Goal: Transaction & Acquisition: Purchase product/service

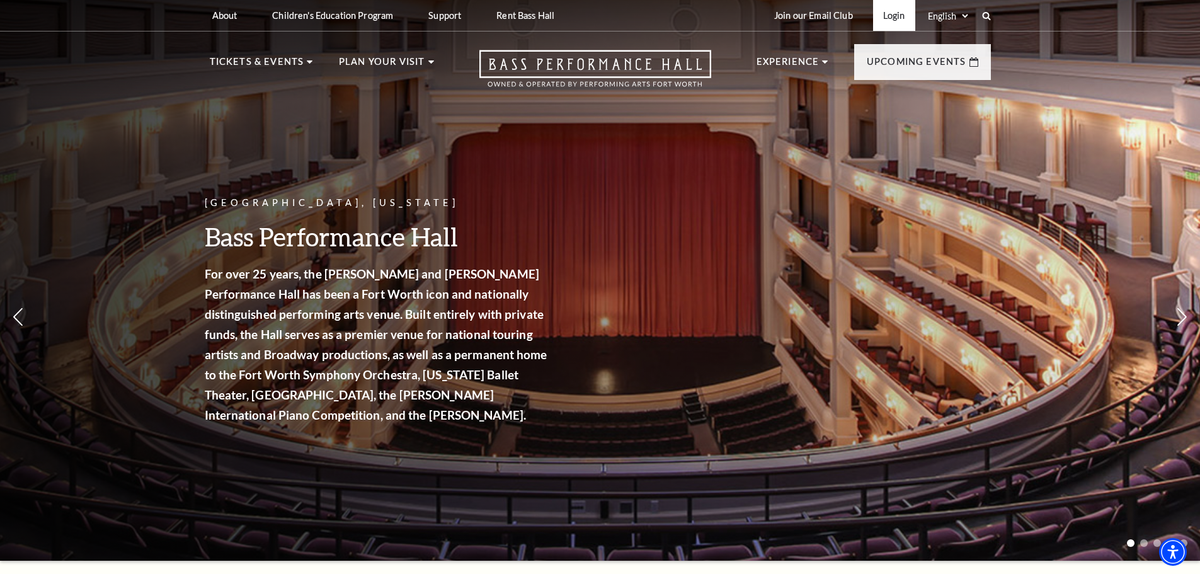
click at [896, 18] on link "Login" at bounding box center [894, 15] width 42 height 31
click at [890, 19] on link "Login" at bounding box center [894, 15] width 42 height 31
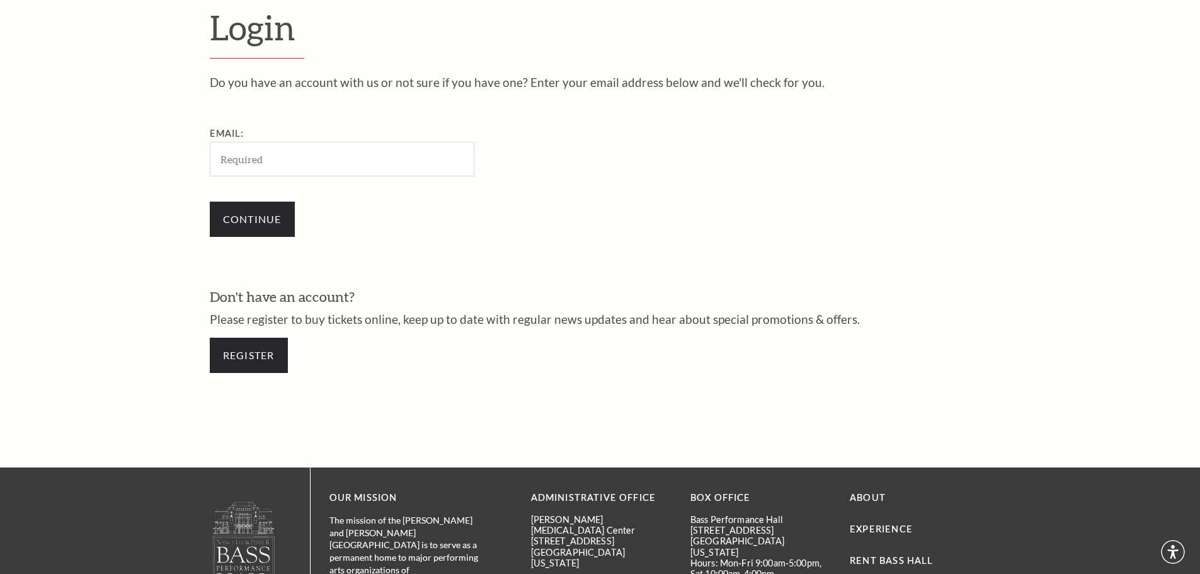
scroll to position [421, 0]
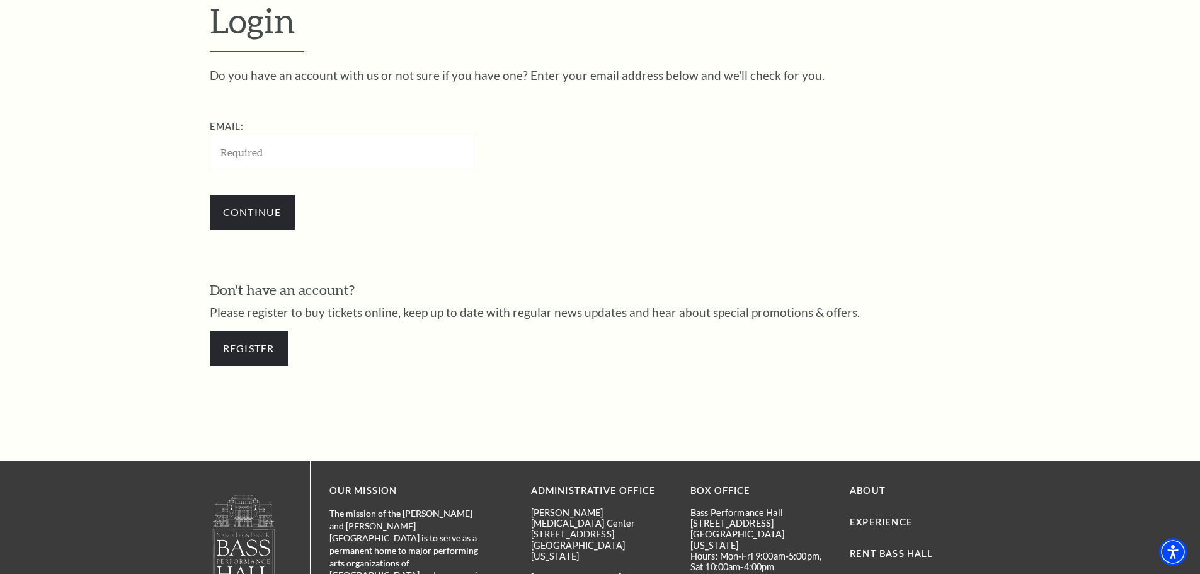
click at [259, 154] on input "Email:" at bounding box center [342, 152] width 264 height 35
type input "[EMAIL_ADDRESS][DOMAIN_NAME]"
click at [278, 225] on input "Continue" at bounding box center [252, 212] width 85 height 35
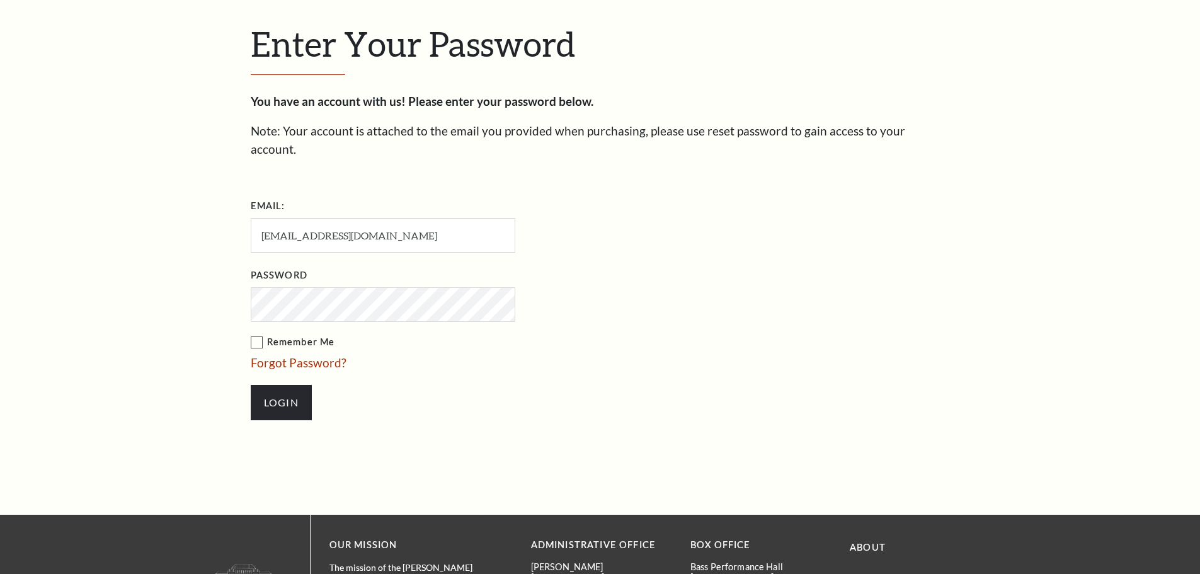
scroll to position [433, 0]
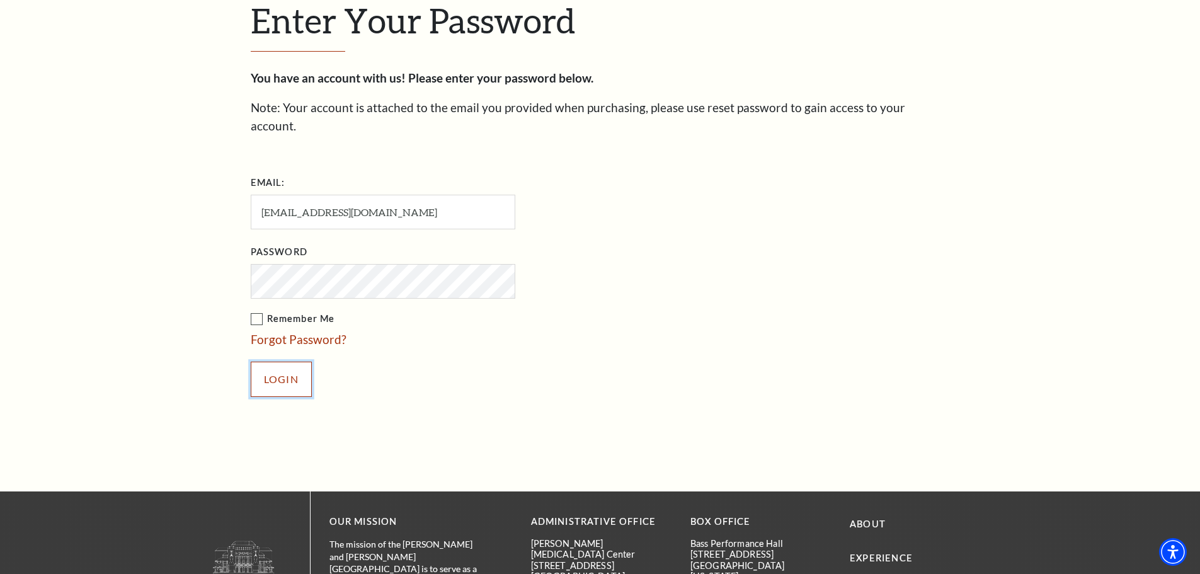
click at [277, 361] on input "Login" at bounding box center [281, 378] width 61 height 35
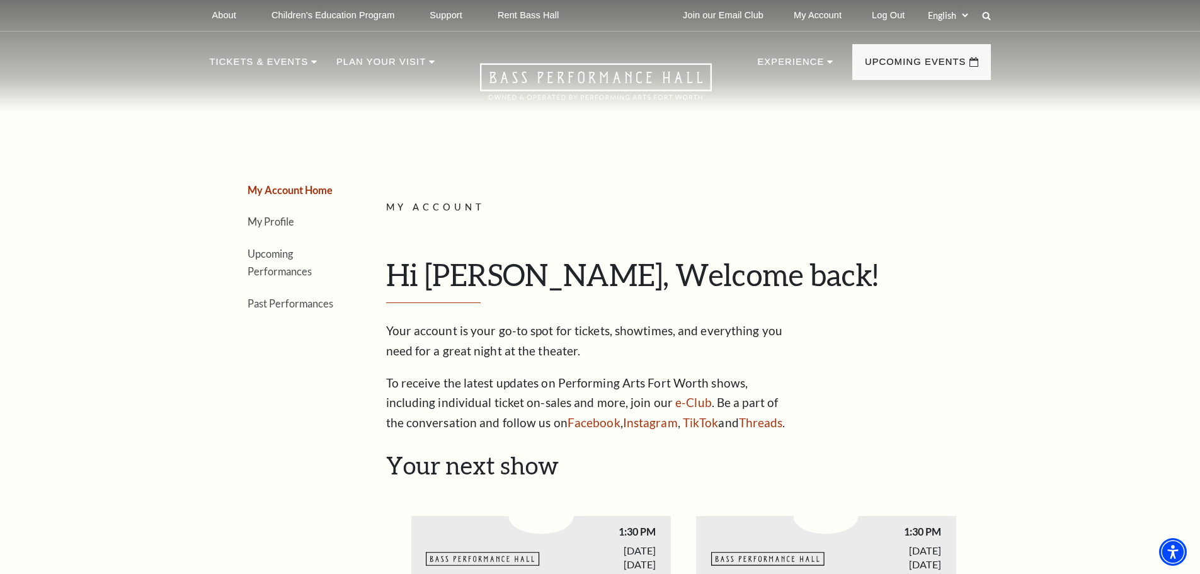
click at [269, 263] on li "Upcoming Performances" at bounding box center [292, 262] width 91 height 36
click at [269, 255] on link "Upcoming Performances" at bounding box center [279, 262] width 64 height 30
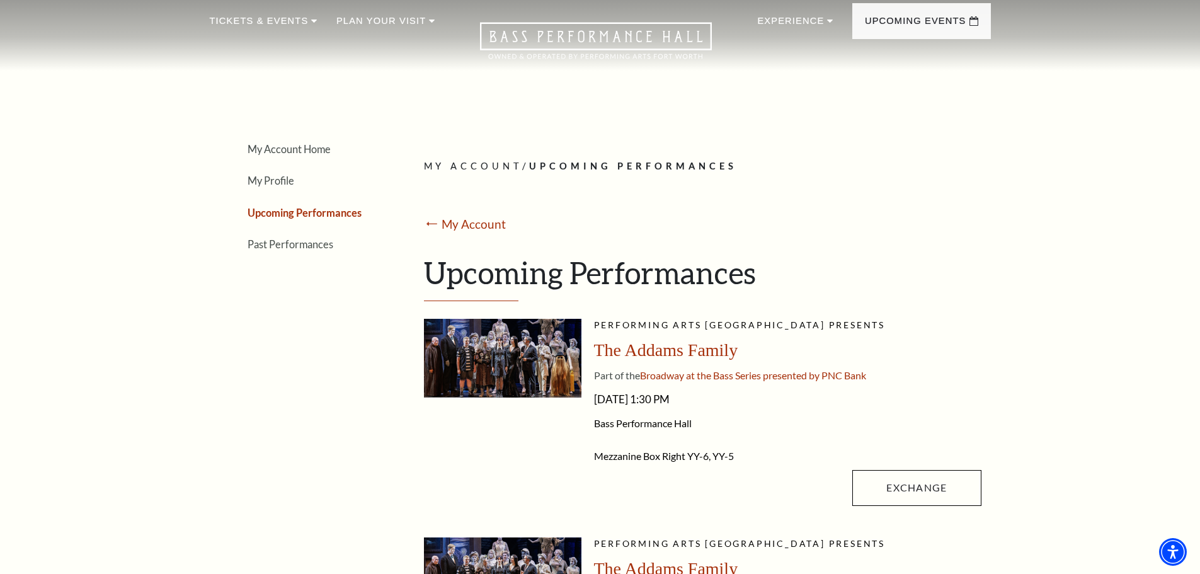
scroll to position [63, 0]
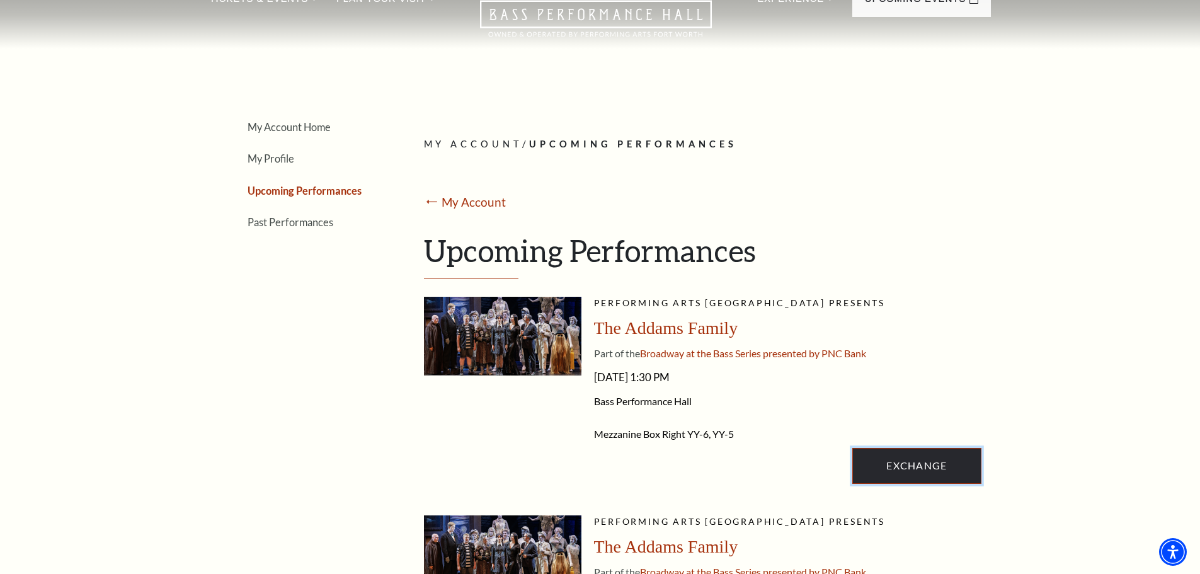
click at [905, 470] on link "Exchange" at bounding box center [916, 465] width 128 height 35
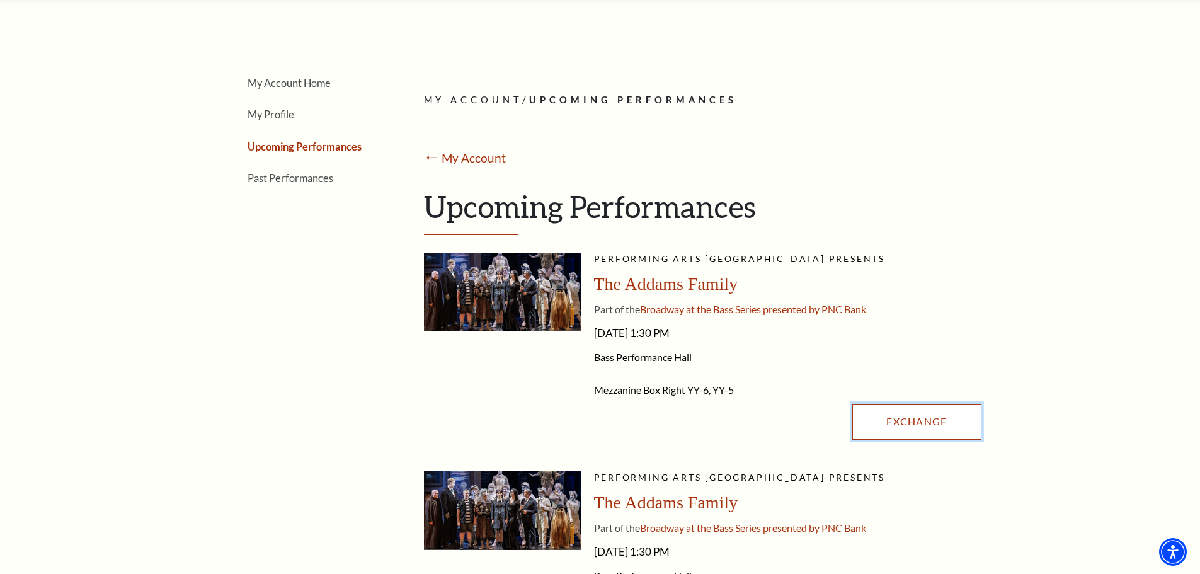
scroll to position [189, 0]
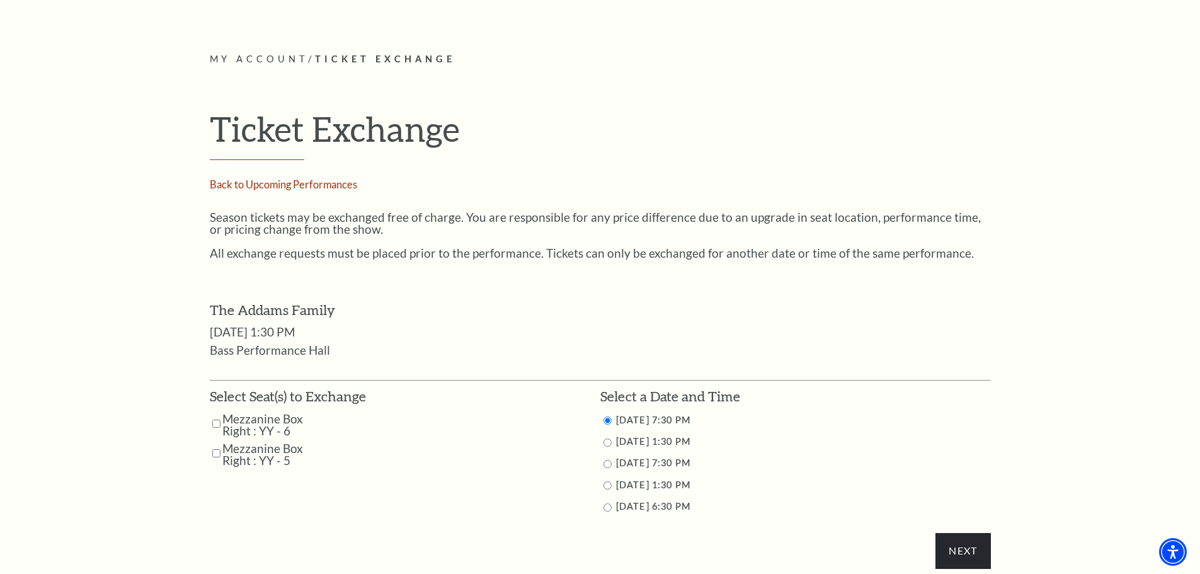
scroll to position [441, 0]
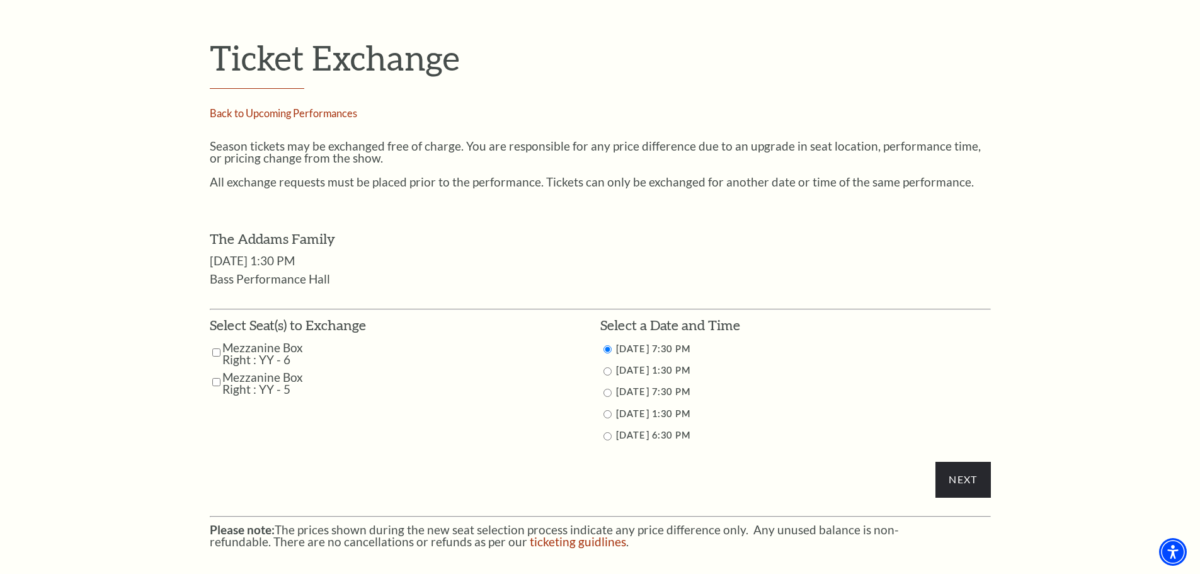
click at [217, 351] on input "Mezzanine Box Right : YY - 6" at bounding box center [216, 352] width 8 height 22
checkbox input "true"
click at [216, 381] on input "Mezzanine Box Right : YY - 5" at bounding box center [216, 382] width 8 height 22
checkbox input "true"
click at [976, 479] on input "Next" at bounding box center [962, 479] width 55 height 35
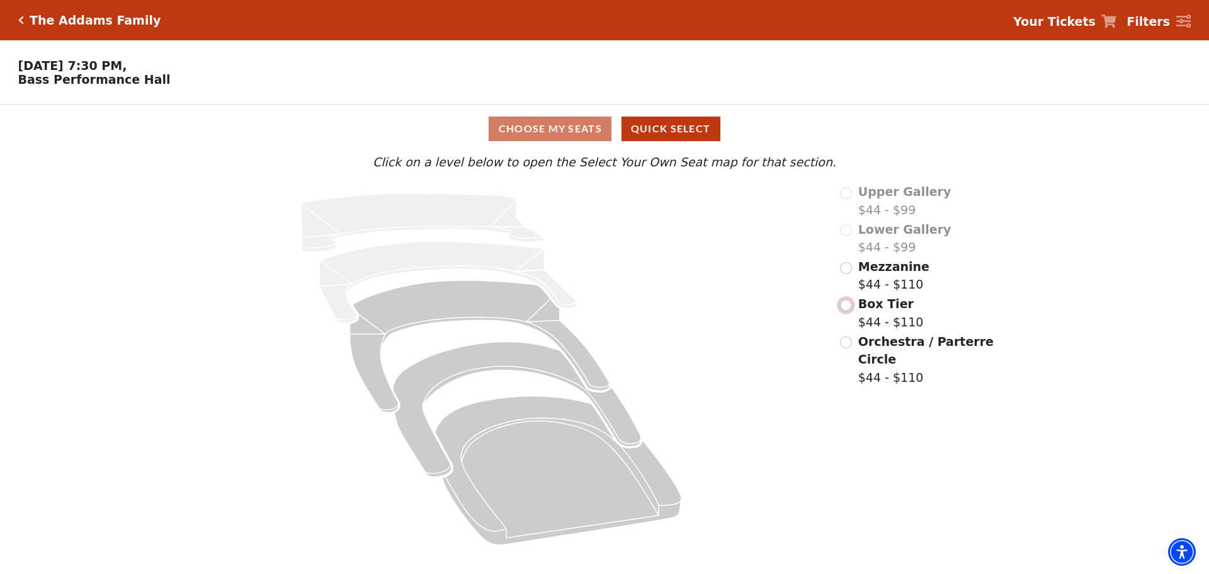
click at [847, 310] on input "Box Tier$44 - $110\a" at bounding box center [846, 305] width 12 height 12
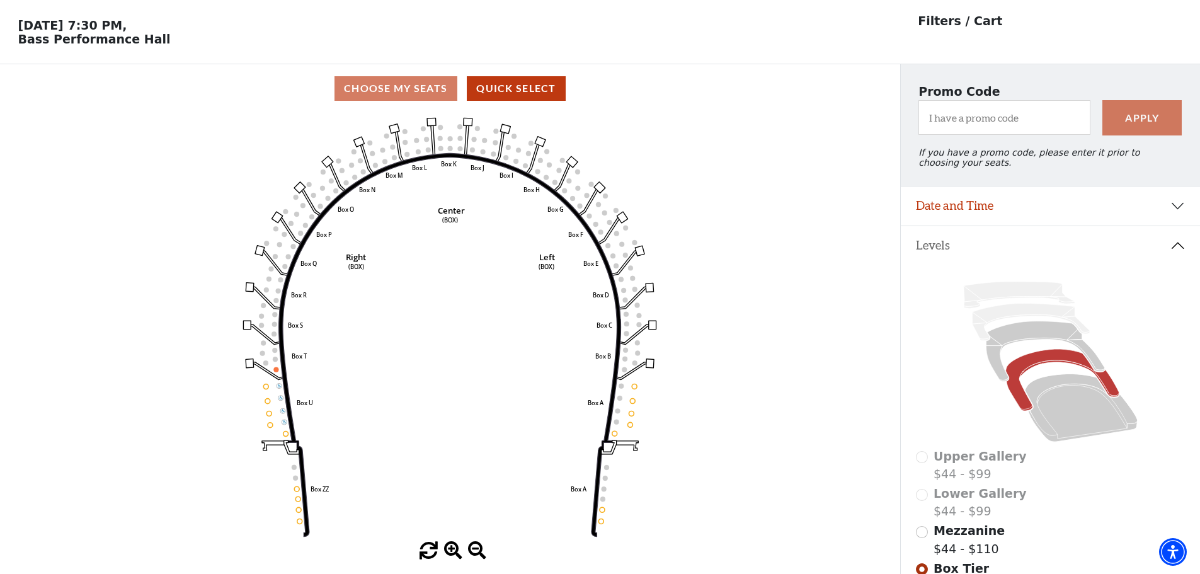
scroll to position [63, 0]
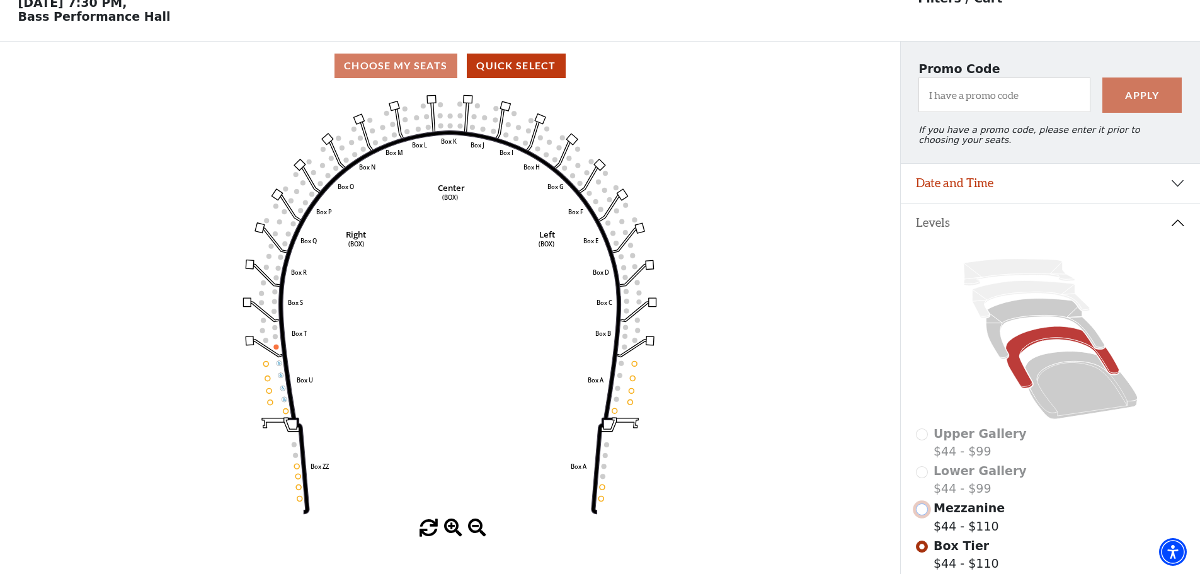
click at [922, 515] on input "Mezzanine$44 - $110\a" at bounding box center [922, 509] width 12 height 12
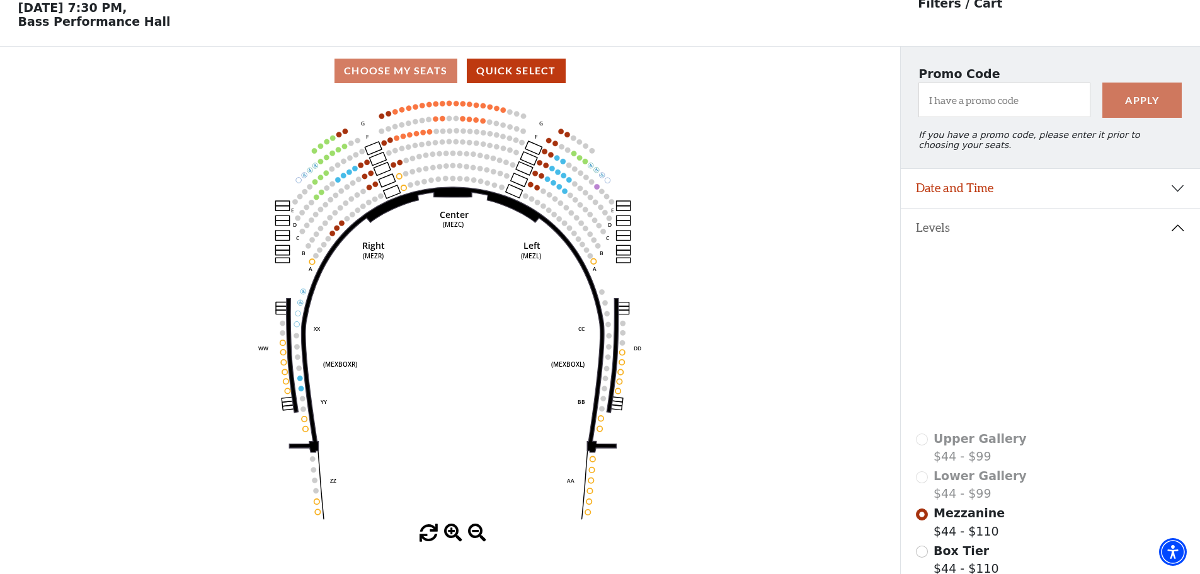
scroll to position [59, 0]
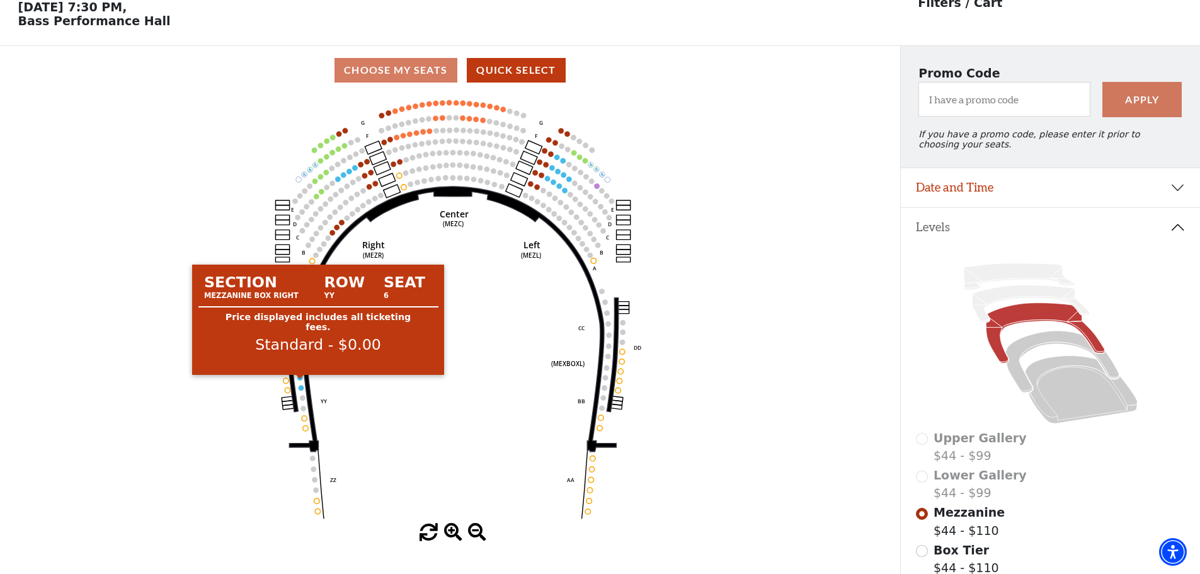
click at [301, 380] on circle at bounding box center [299, 377] width 5 height 5
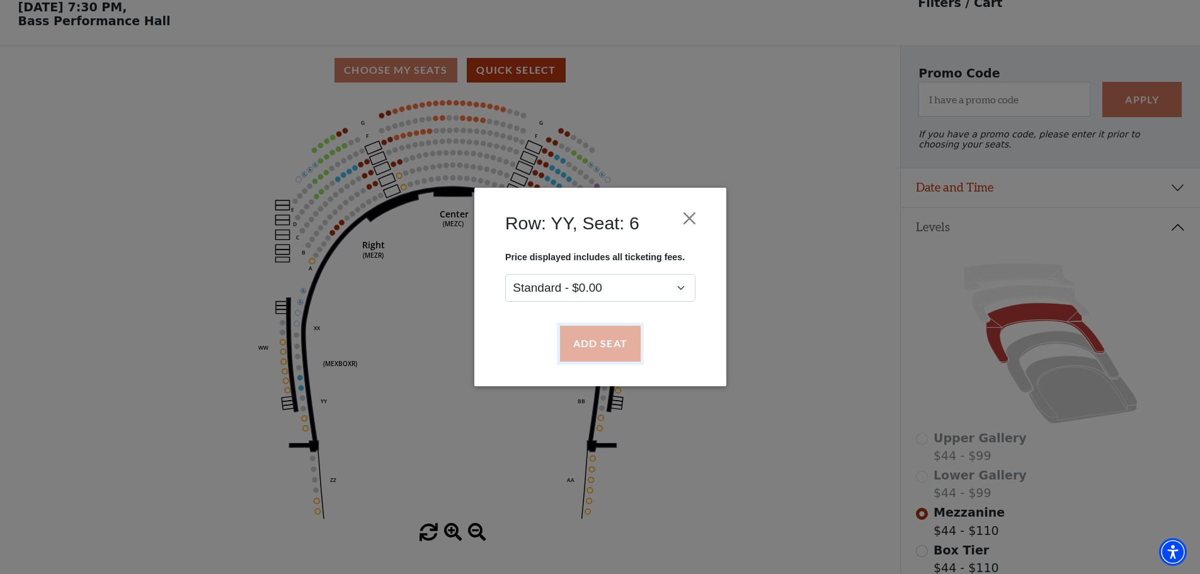
click at [590, 346] on button "Add Seat" at bounding box center [599, 343] width 81 height 35
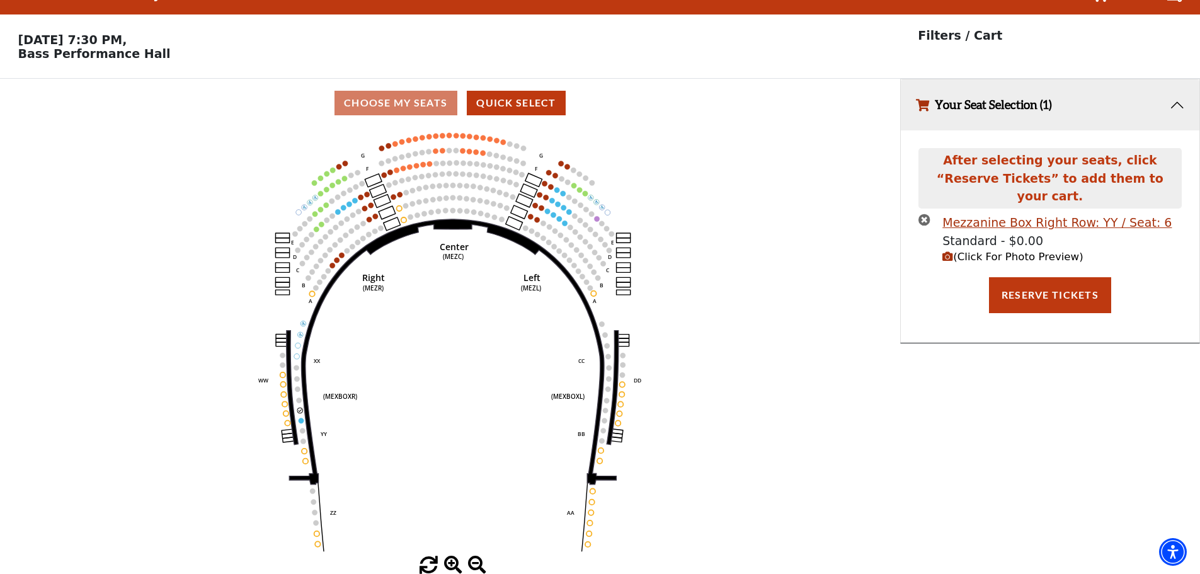
scroll to position [0, 0]
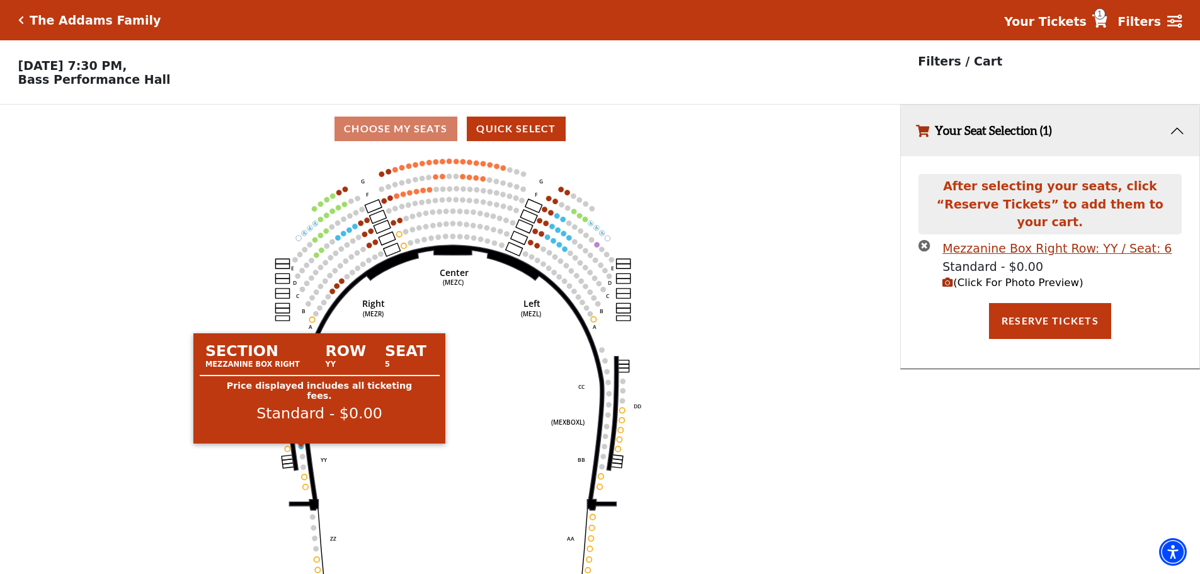
click at [300, 448] on circle at bounding box center [300, 445] width 5 height 5
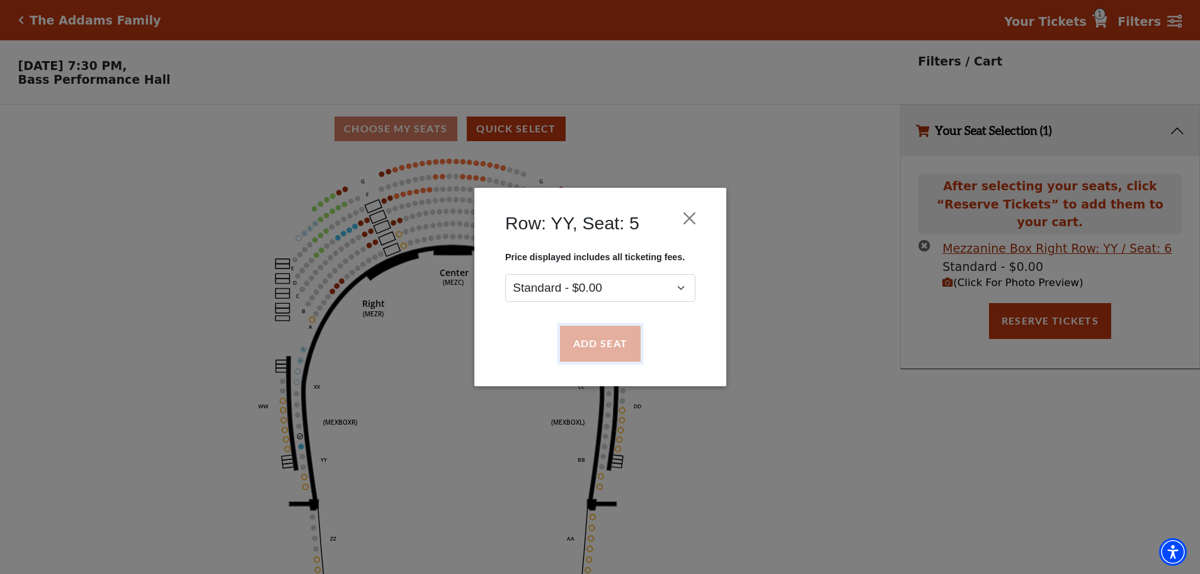
click at [610, 341] on button "Add Seat" at bounding box center [599, 343] width 81 height 35
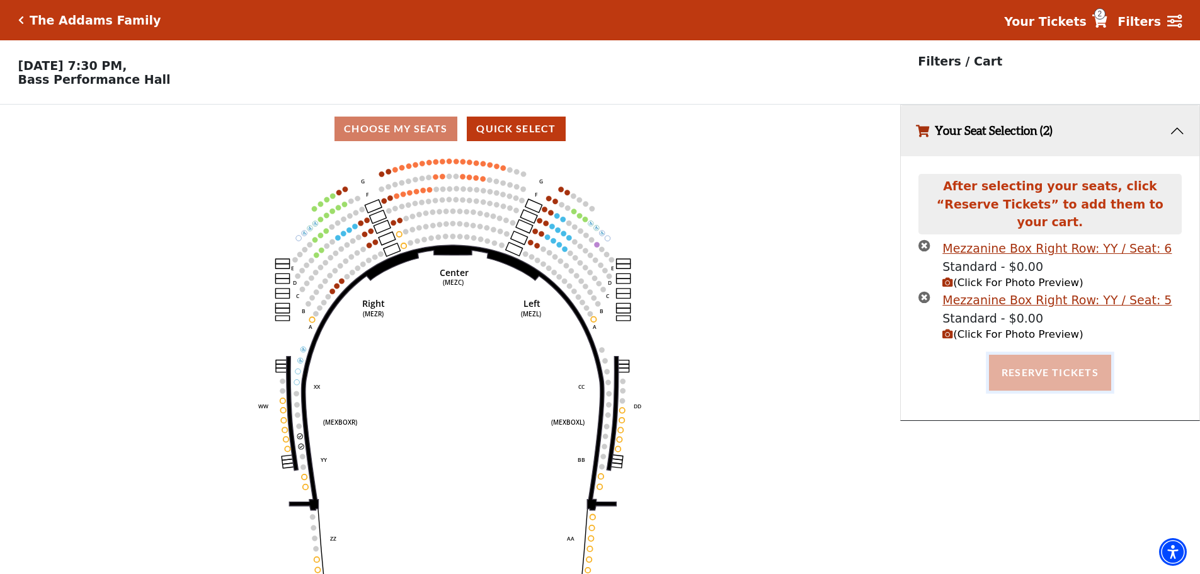
click at [1031, 355] on button "Reserve Tickets" at bounding box center [1050, 372] width 122 height 35
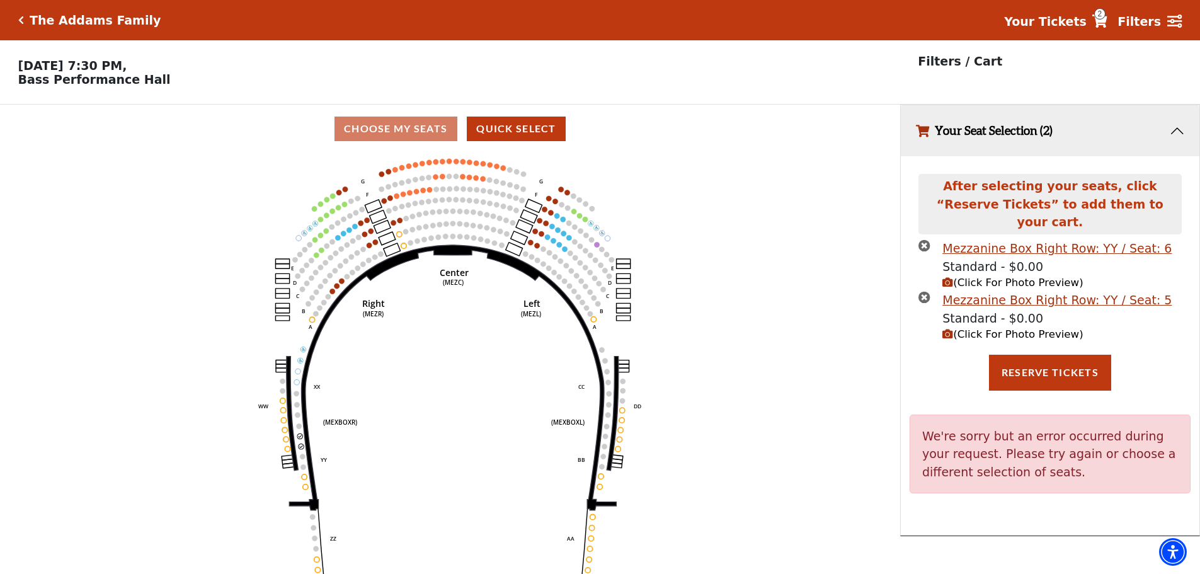
click at [1106, 20] on icon at bounding box center [1099, 20] width 15 height 13
click at [1105, 13] on span "2" at bounding box center [1099, 13] width 11 height 11
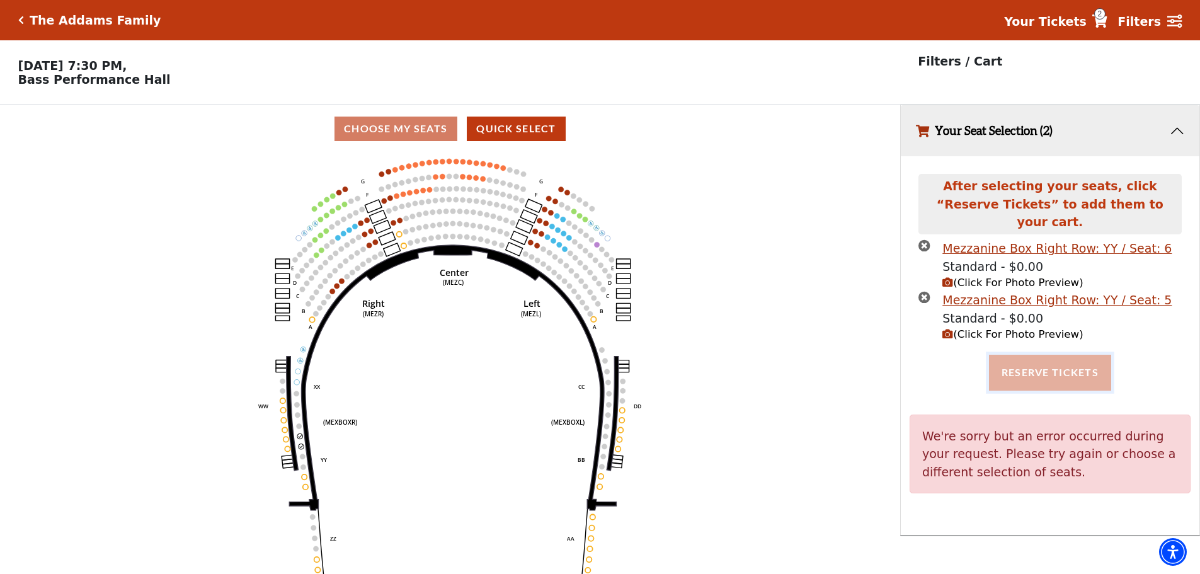
click at [1047, 355] on button "Reserve Tickets" at bounding box center [1050, 372] width 122 height 35
click at [24, 20] on div "The Addams Family" at bounding box center [92, 20] width 137 height 14
click at [21, 20] on icon "Click here to go back to filters" at bounding box center [21, 20] width 6 height 9
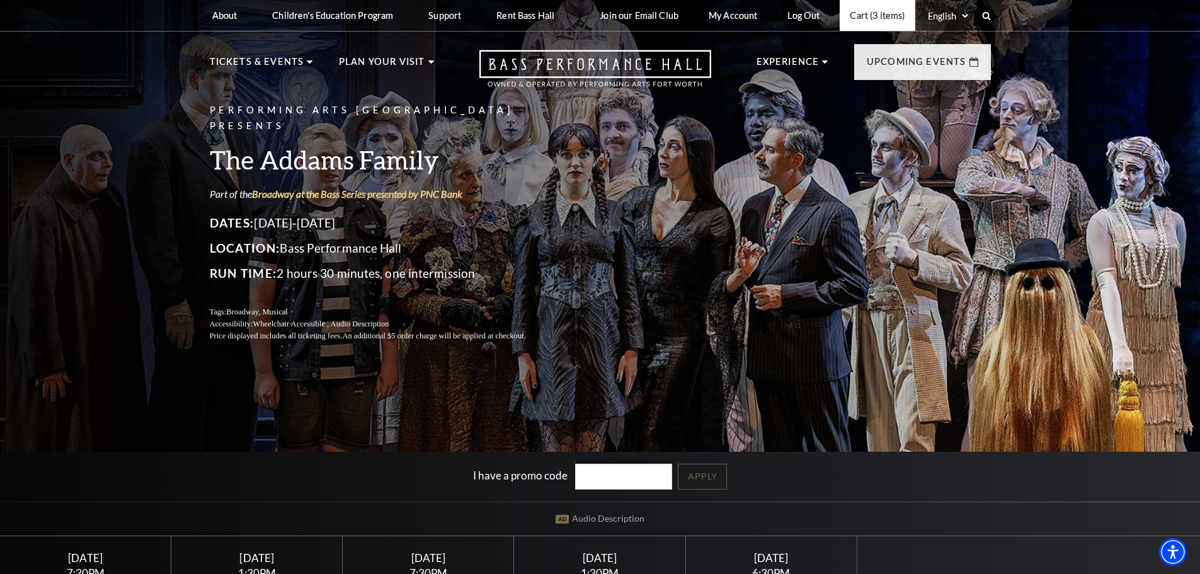
click at [880, 11] on link "Cart (3 items)" at bounding box center [876, 15] width 75 height 31
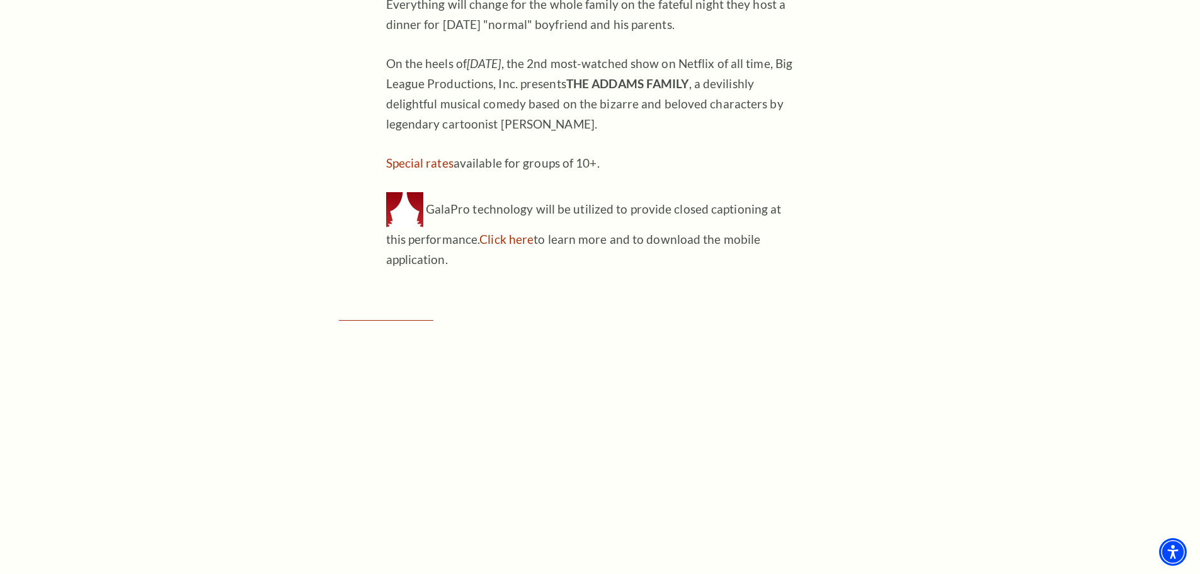
scroll to position [1156, 0]
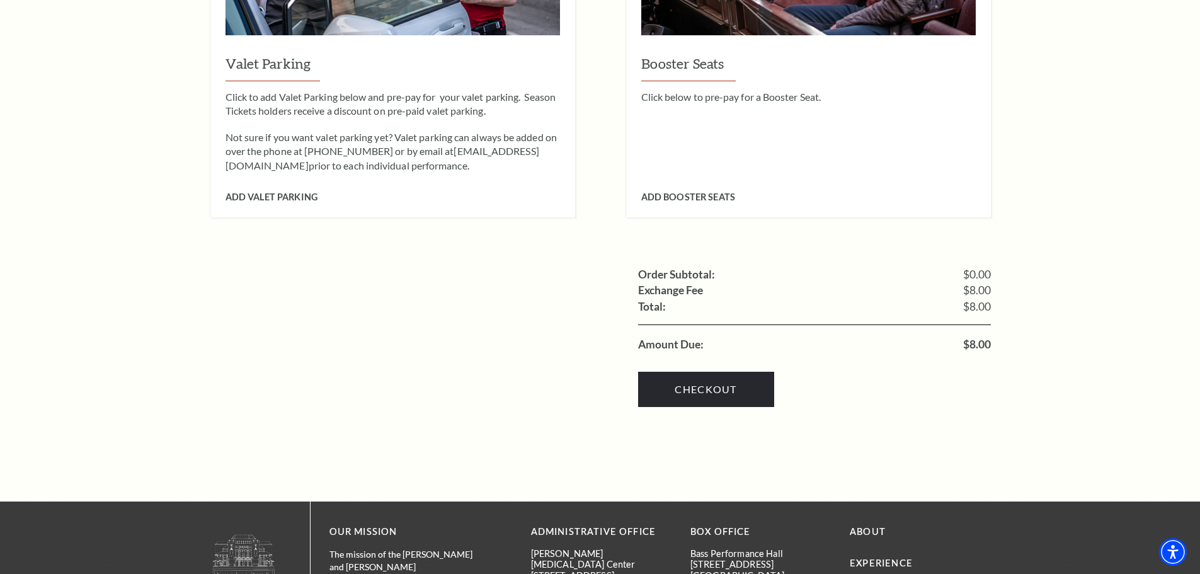
scroll to position [1259, 0]
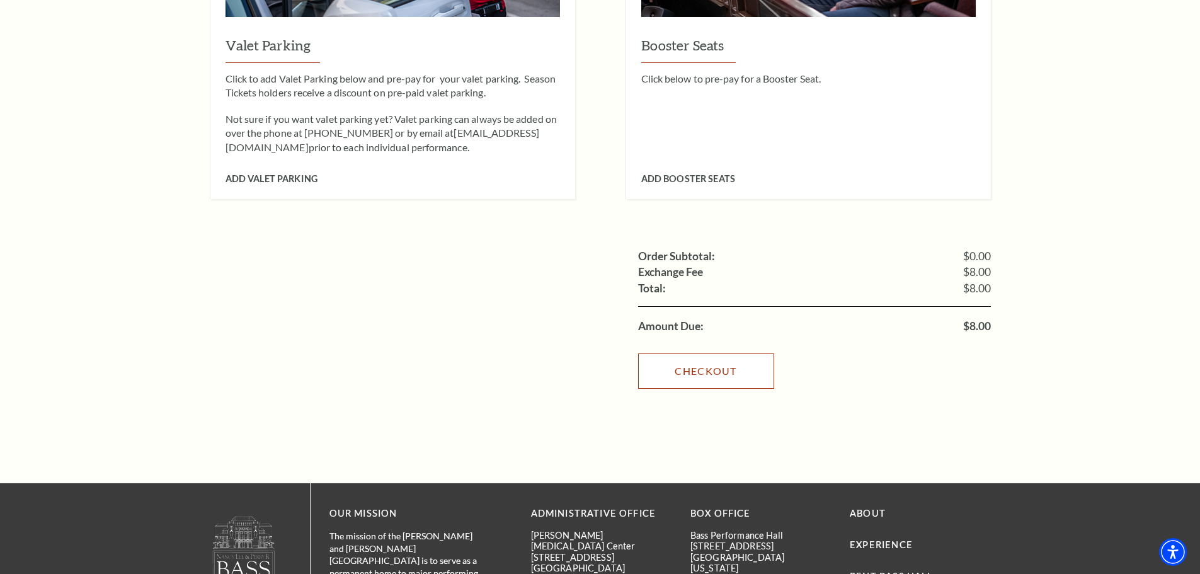
click at [756, 354] on link "Checkout" at bounding box center [706, 370] width 136 height 35
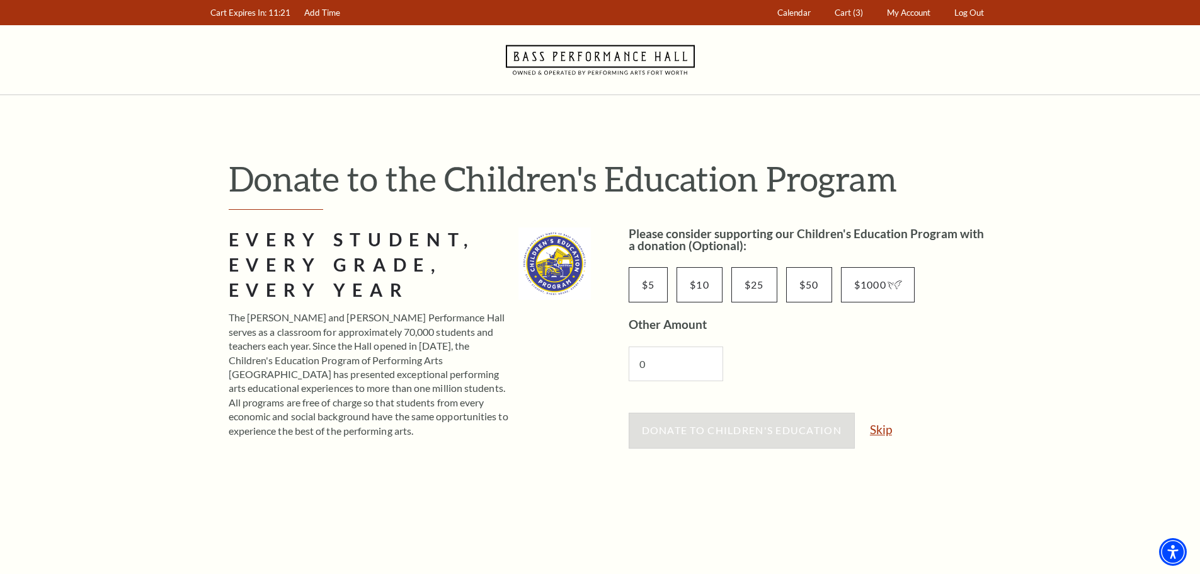
click at [885, 431] on link "Skip" at bounding box center [881, 429] width 22 height 12
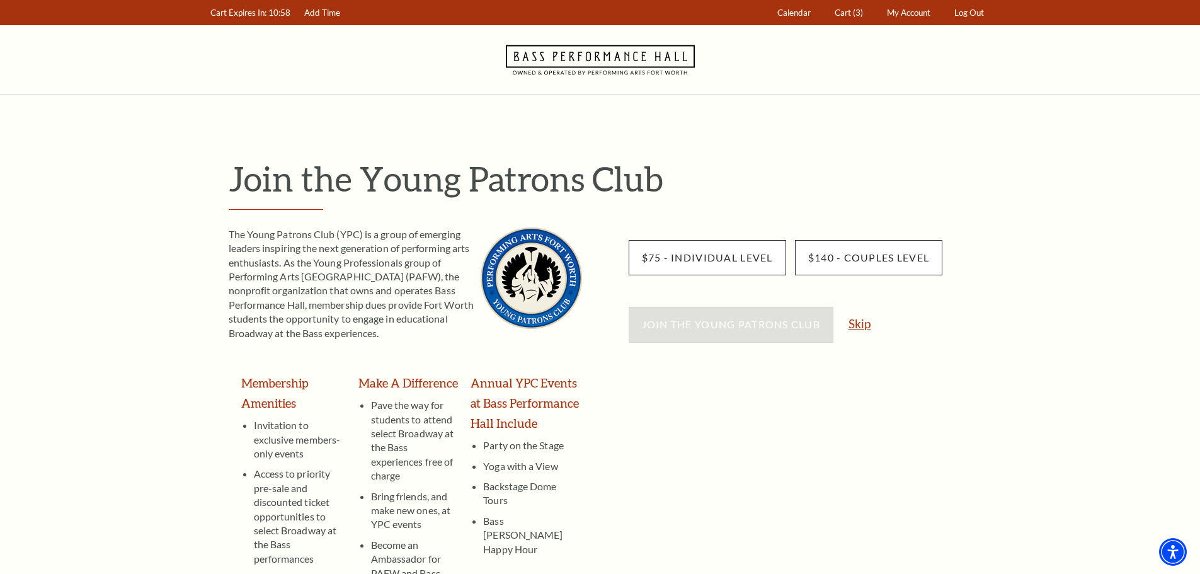
click at [865, 323] on link "Skip" at bounding box center [859, 323] width 22 height 12
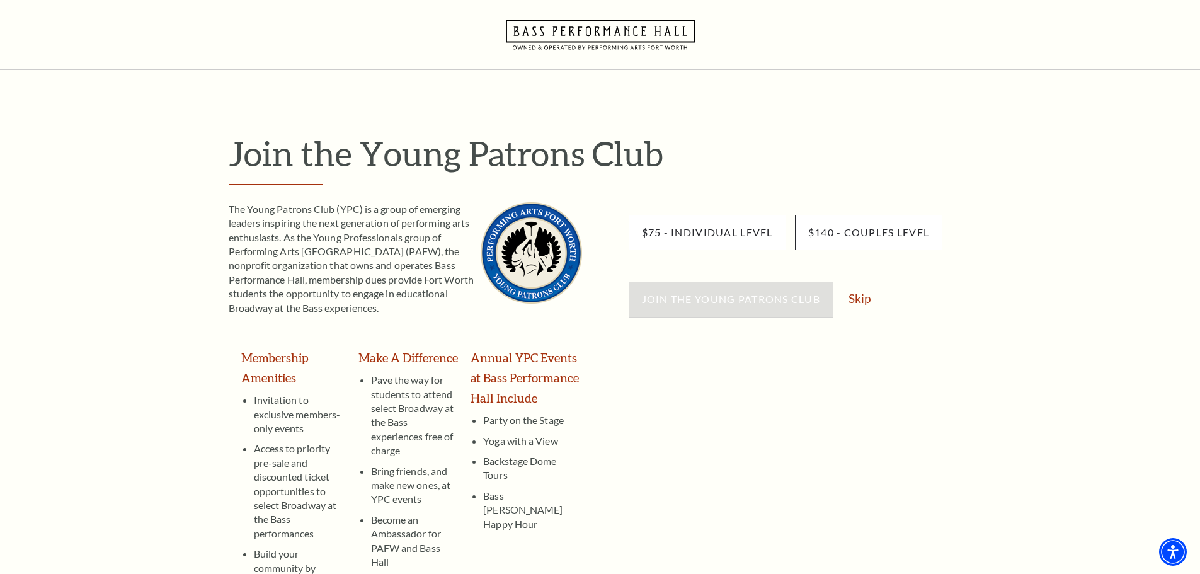
scroll to position [63, 0]
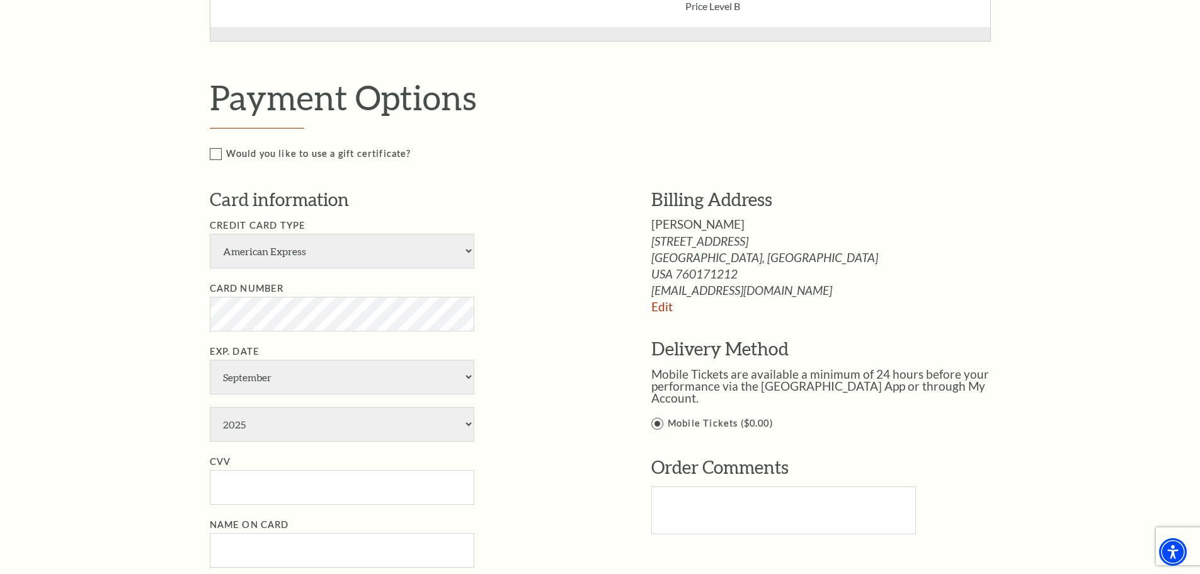
scroll to position [756, 0]
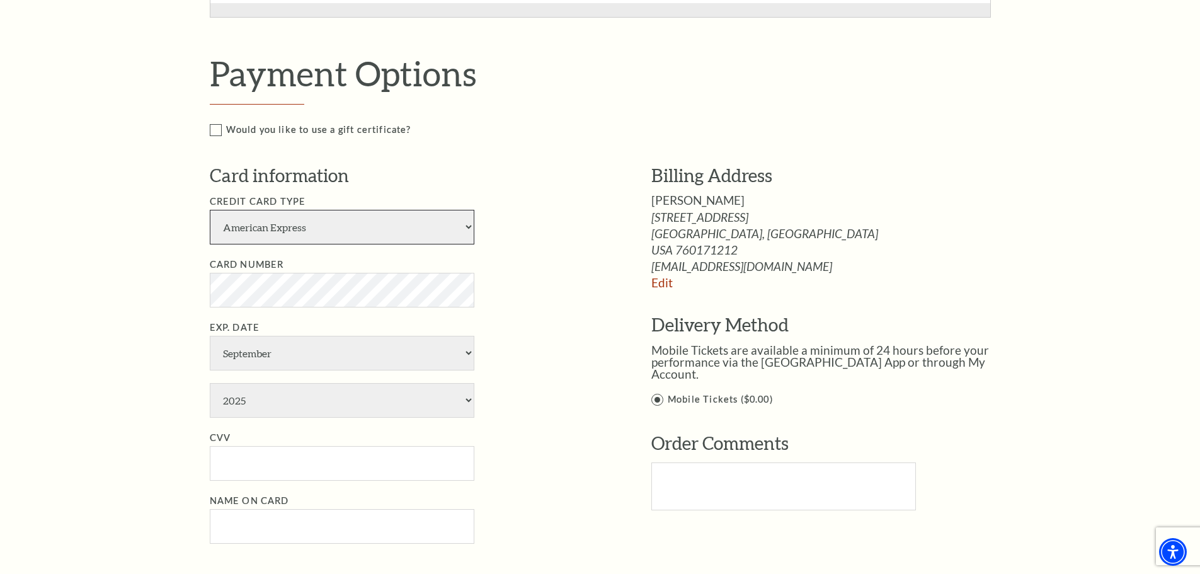
click at [462, 233] on select "American Express Visa Master Card Discover" at bounding box center [342, 227] width 264 height 35
select select "24"
click at [210, 210] on select "American Express Visa Master Card Discover" at bounding box center [342, 227] width 264 height 35
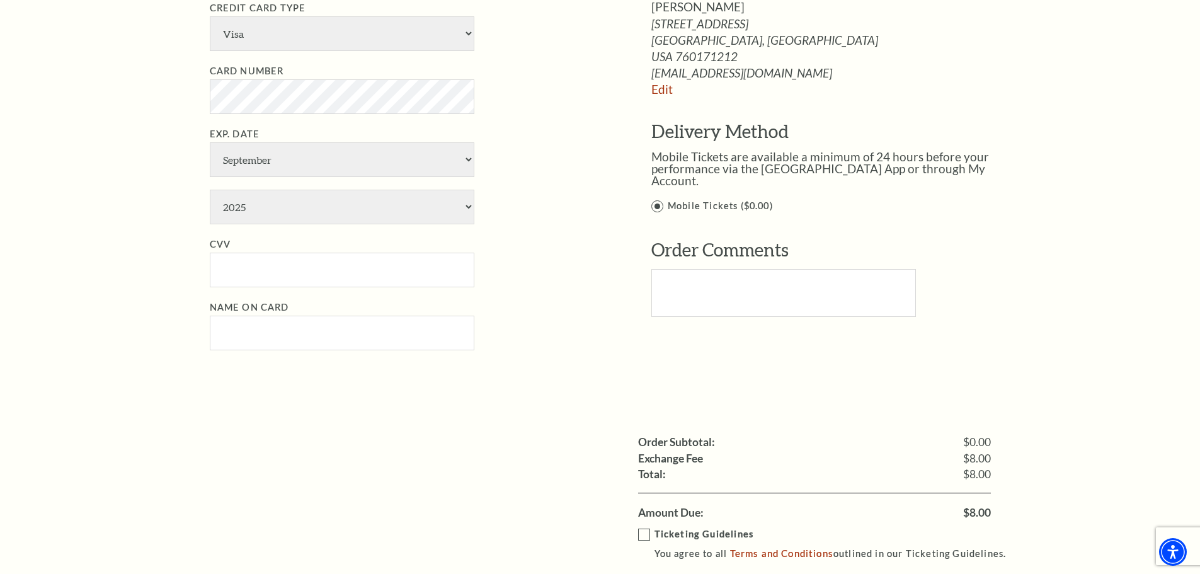
scroll to position [945, 0]
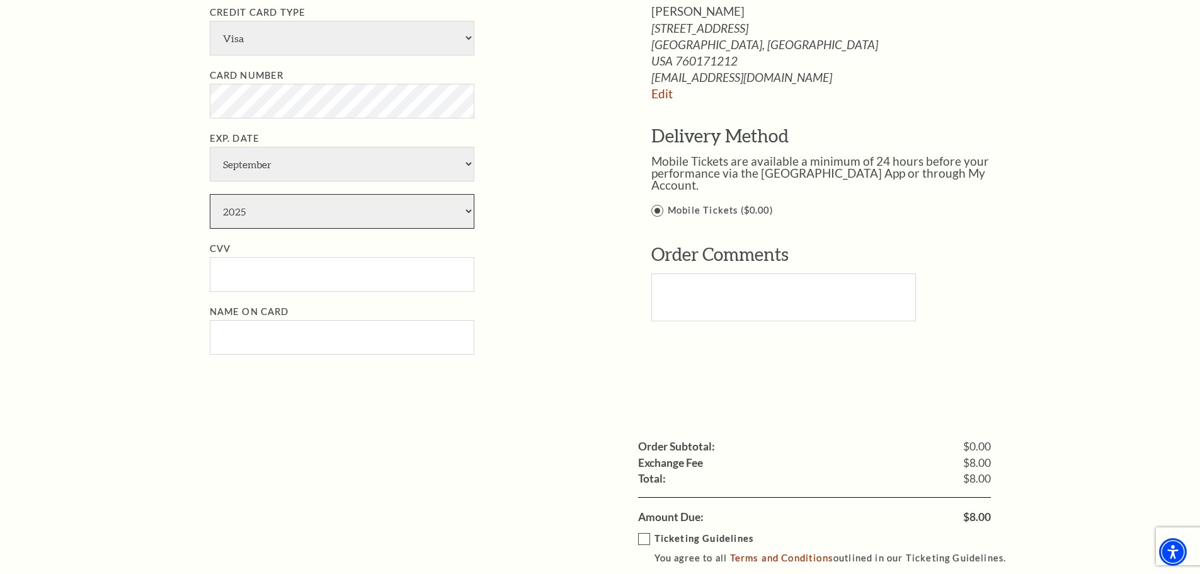
click at [445, 213] on select "2025 2026 2027 2028 2029 2030 2031 2032 2033 2034" at bounding box center [342, 211] width 264 height 35
select select "2030"
click at [210, 194] on select "2025 2026 2027 2028 2029 2030 2031 2032 2033 2034" at bounding box center [342, 211] width 264 height 35
click at [293, 279] on input "CVV" at bounding box center [342, 274] width 264 height 35
type input "870"
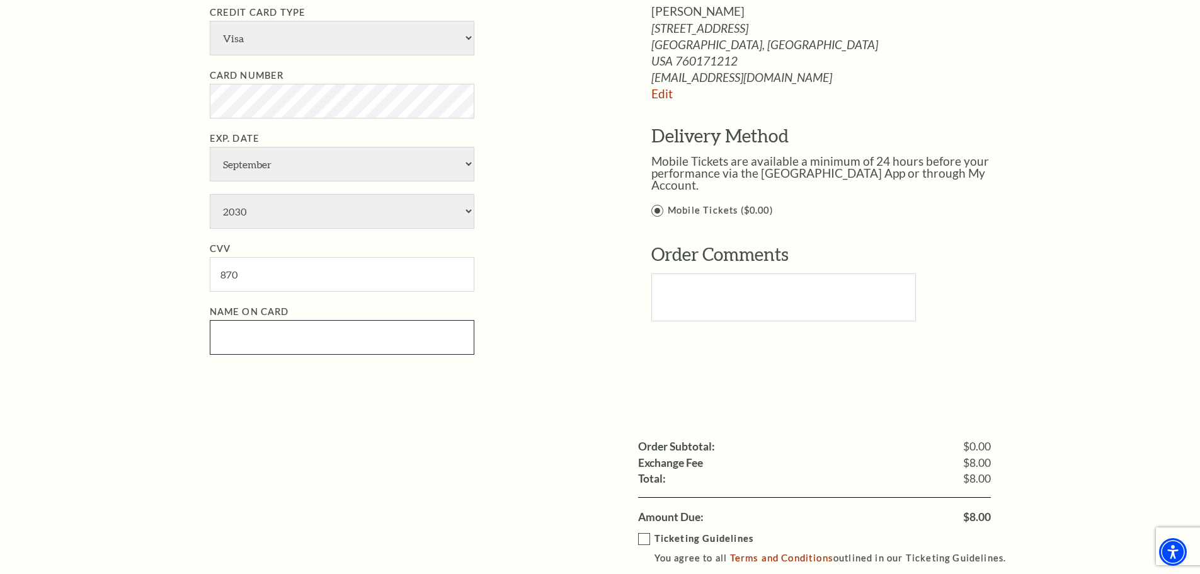
click at [230, 336] on input "Name on Card" at bounding box center [342, 337] width 264 height 35
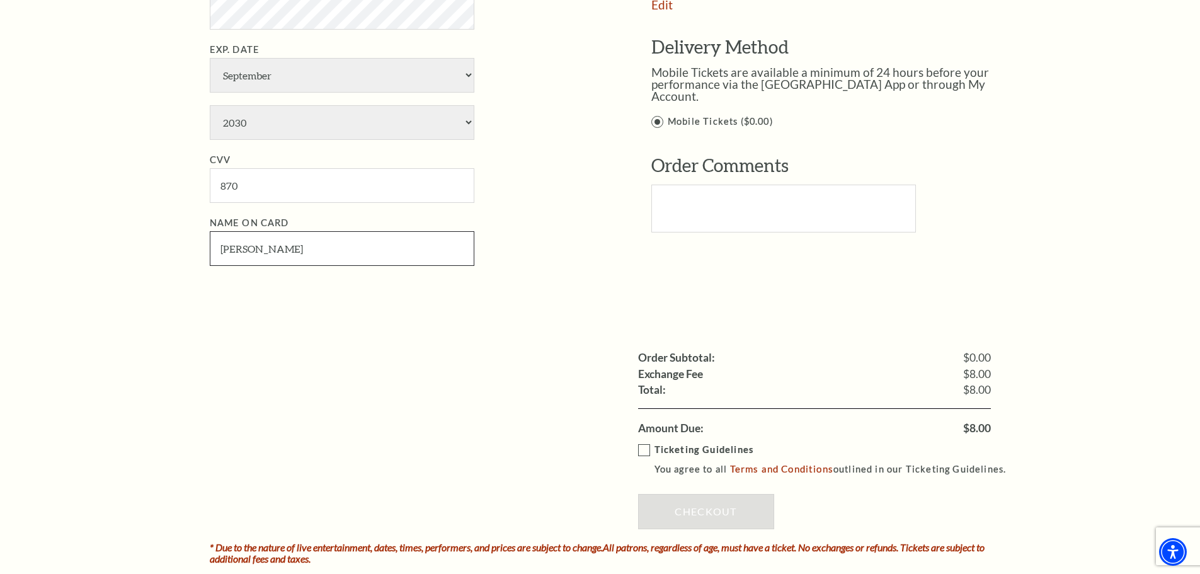
scroll to position [1070, 0]
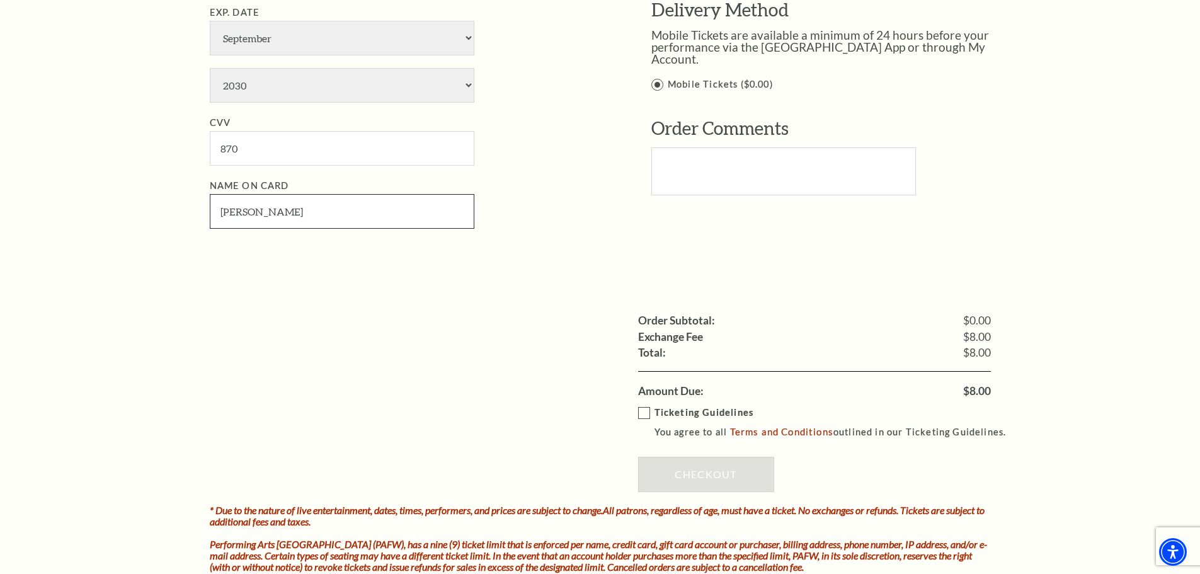
type input "Tamara Conway"
click at [642, 412] on label "Ticketing Guidelines You agree to all Terms and Conditions outlined in our Tick…" at bounding box center [828, 422] width 380 height 35
click at [0, 0] on input "Ticketing Guidelines You agree to all Terms and Conditions outlined in our Tick…" at bounding box center [0, 0] width 0 height 0
click at [722, 484] on link "Checkout" at bounding box center [706, 474] width 136 height 35
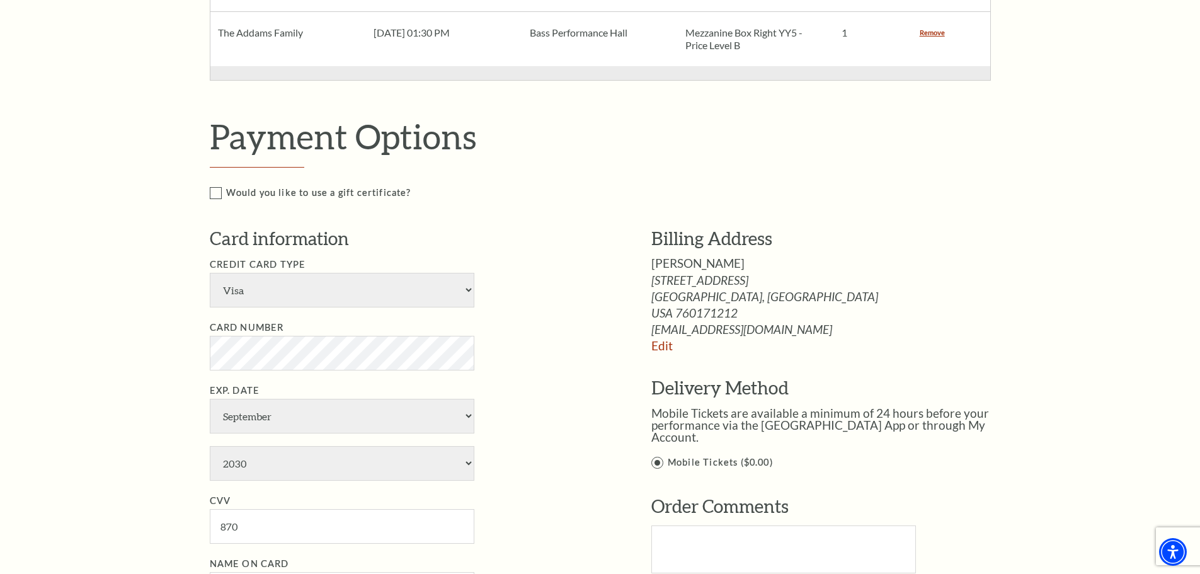
scroll to position [756, 0]
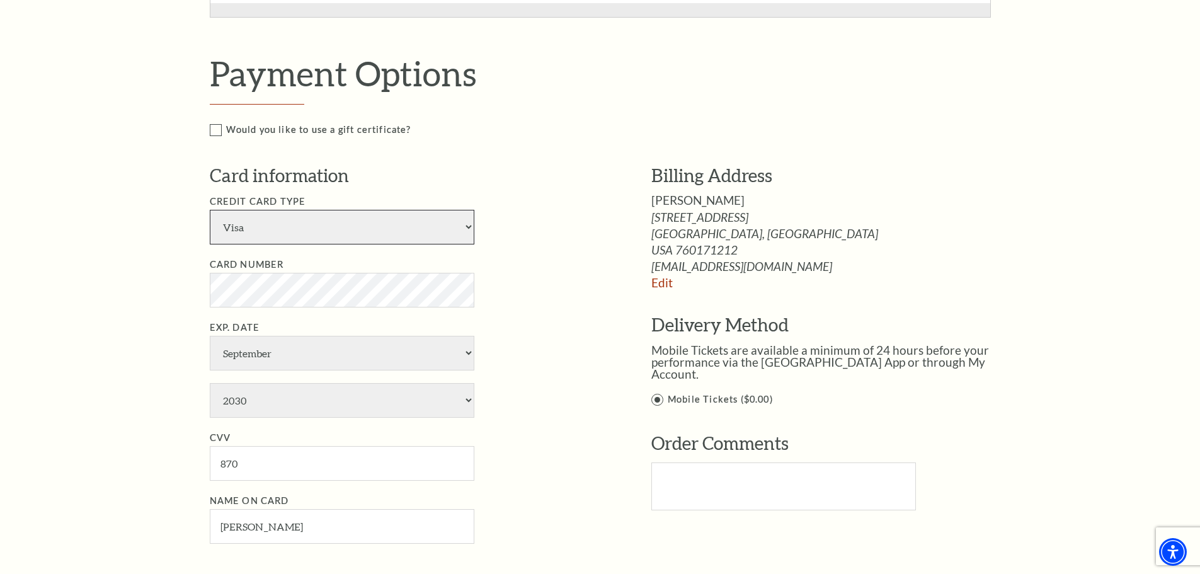
click at [352, 232] on select "American Express Visa Master Card Discover" at bounding box center [342, 227] width 264 height 35
select select "25"
click at [210, 210] on select "American Express Visa Master Card Discover" at bounding box center [342, 227] width 264 height 35
click at [395, 397] on select "2025 2026 2027 2028 2029 2030 2031 2032 2033 2034" at bounding box center [342, 400] width 264 height 35
select select "2029"
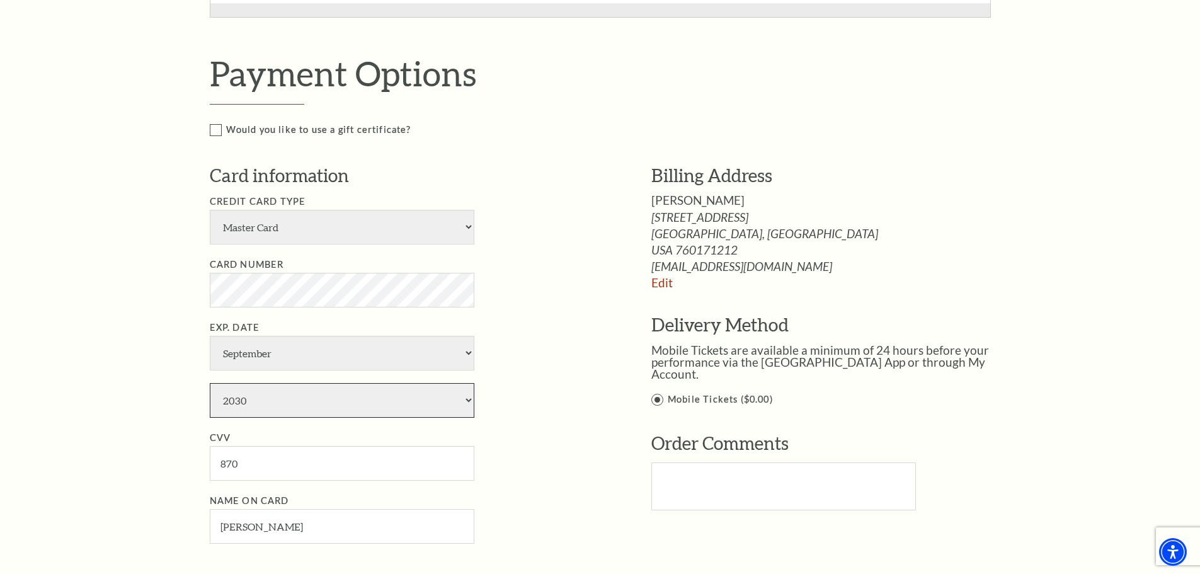
click at [210, 383] on select "2025 2026 2027 2028 2029 2030 2031 2032 2033 2034" at bounding box center [342, 400] width 264 height 35
click at [273, 462] on input "870" at bounding box center [342, 463] width 264 height 35
type input "704"
click at [579, 438] on li "CVV 704" at bounding box center [412, 455] width 404 height 50
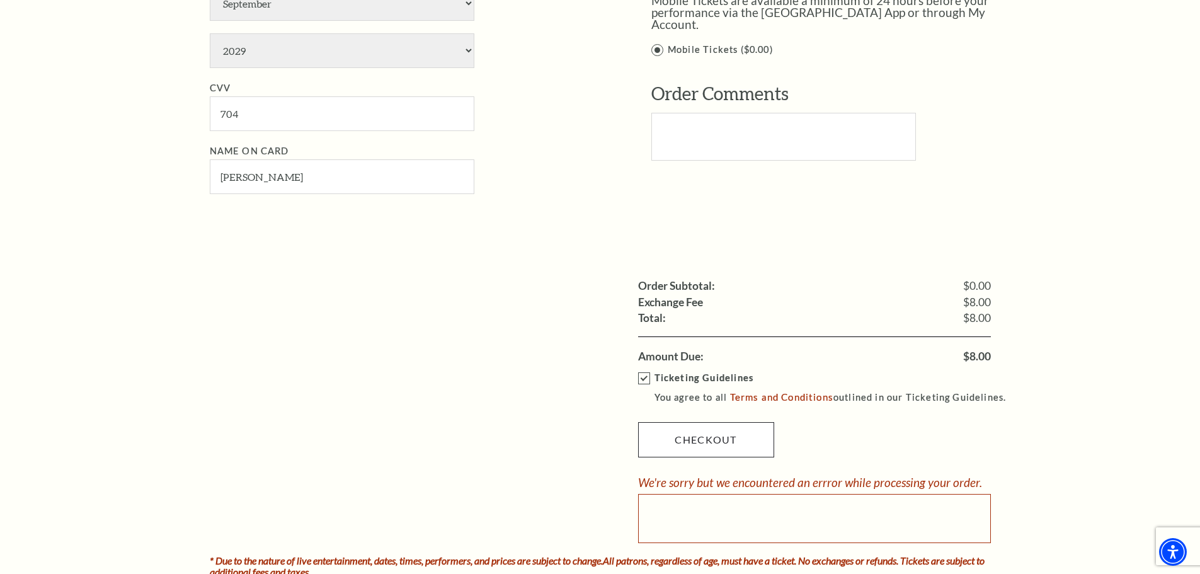
scroll to position [1133, 0]
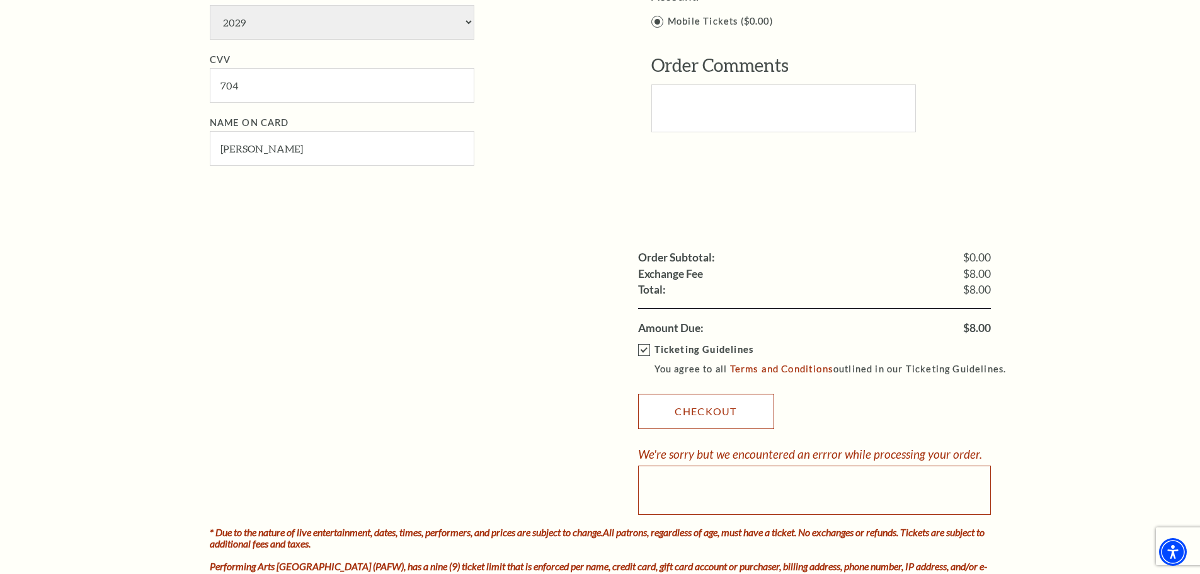
click at [672, 416] on link "Checkout" at bounding box center [706, 411] width 136 height 35
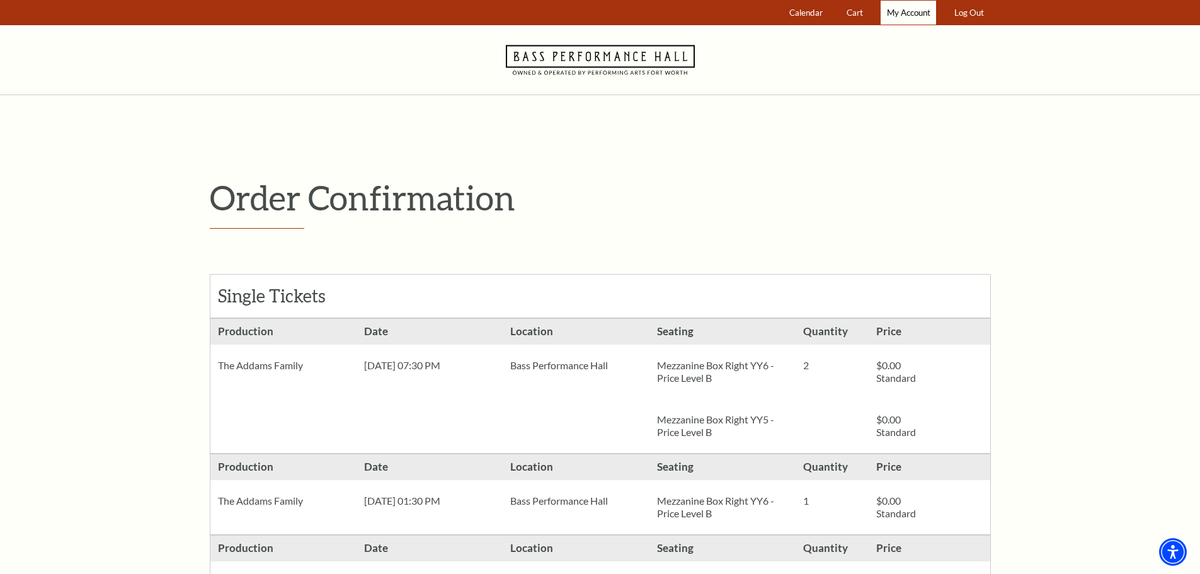
click at [916, 8] on span "My Account" at bounding box center [908, 13] width 43 height 10
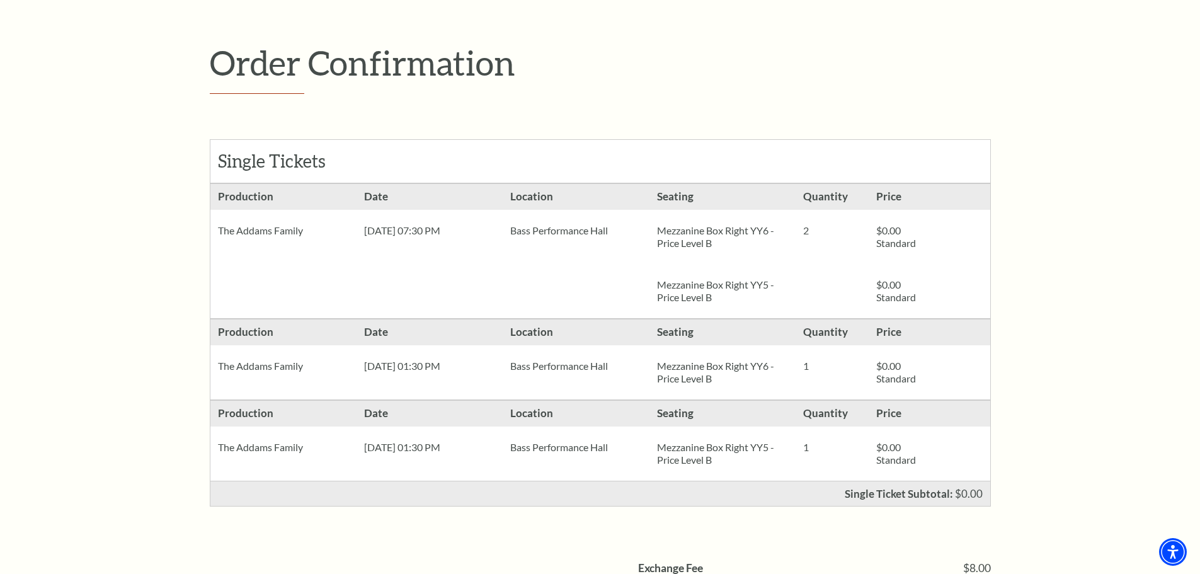
scroll to position [126, 0]
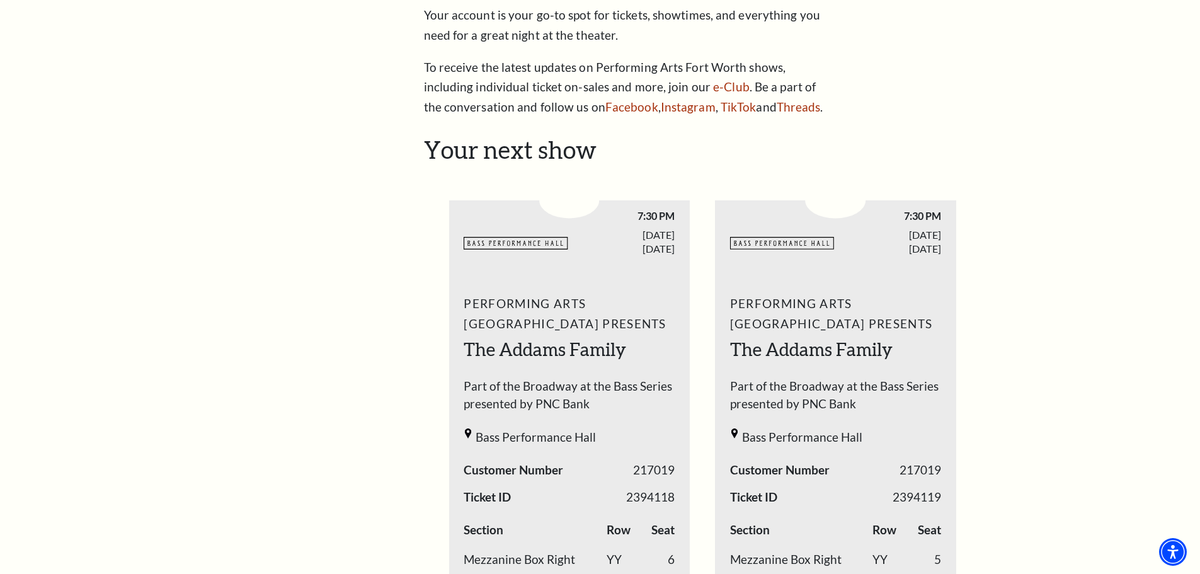
scroll to position [126, 0]
